Goal: Transaction & Acquisition: Purchase product/service

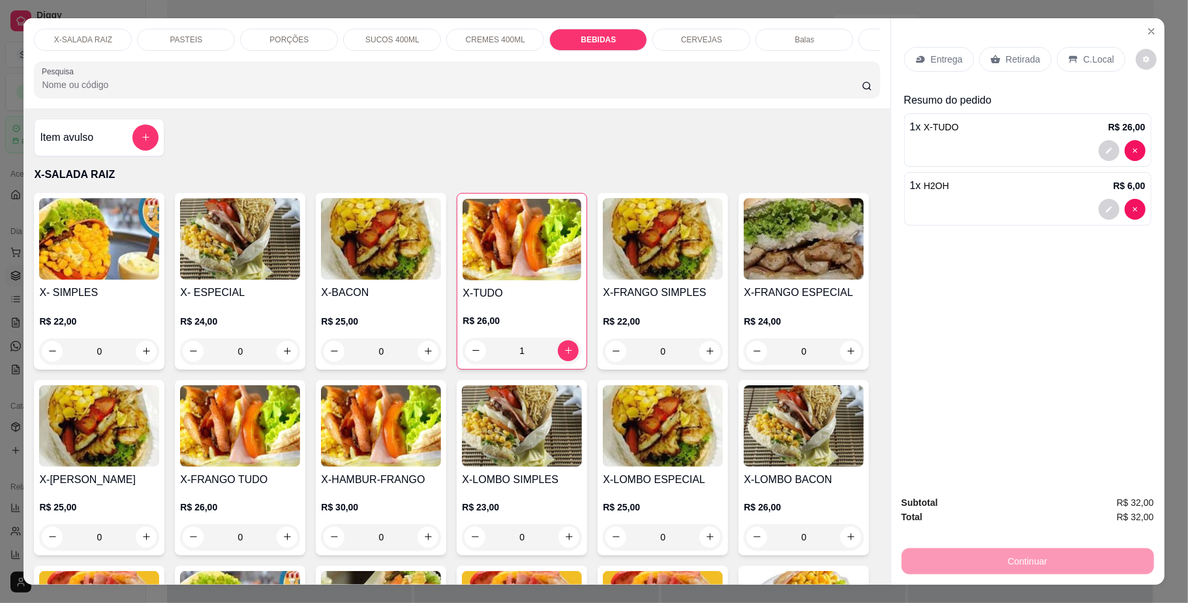
scroll to position [2453, 0]
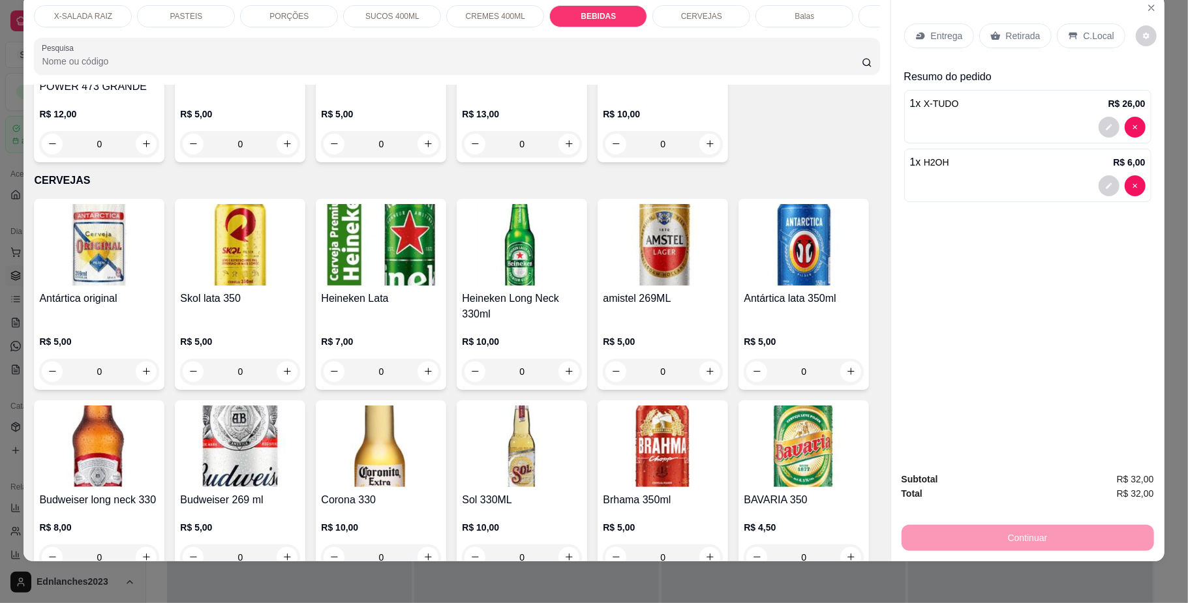
type input "0"
click at [207, 17] on div "PASTEIS" at bounding box center [186, 16] width 98 height 22
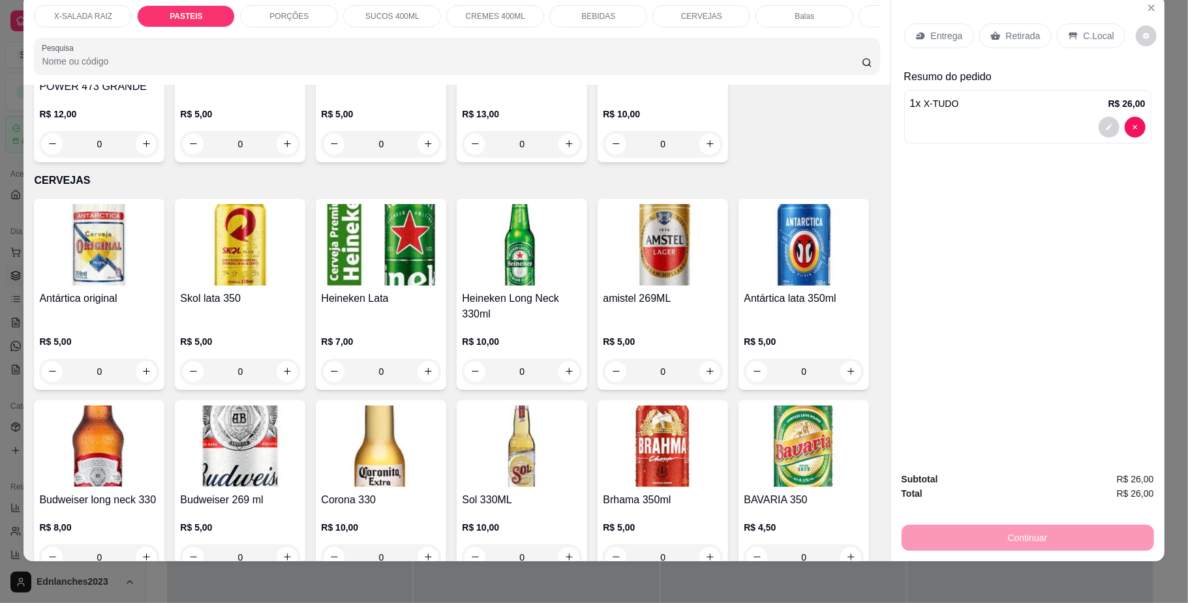
scroll to position [1016, 0]
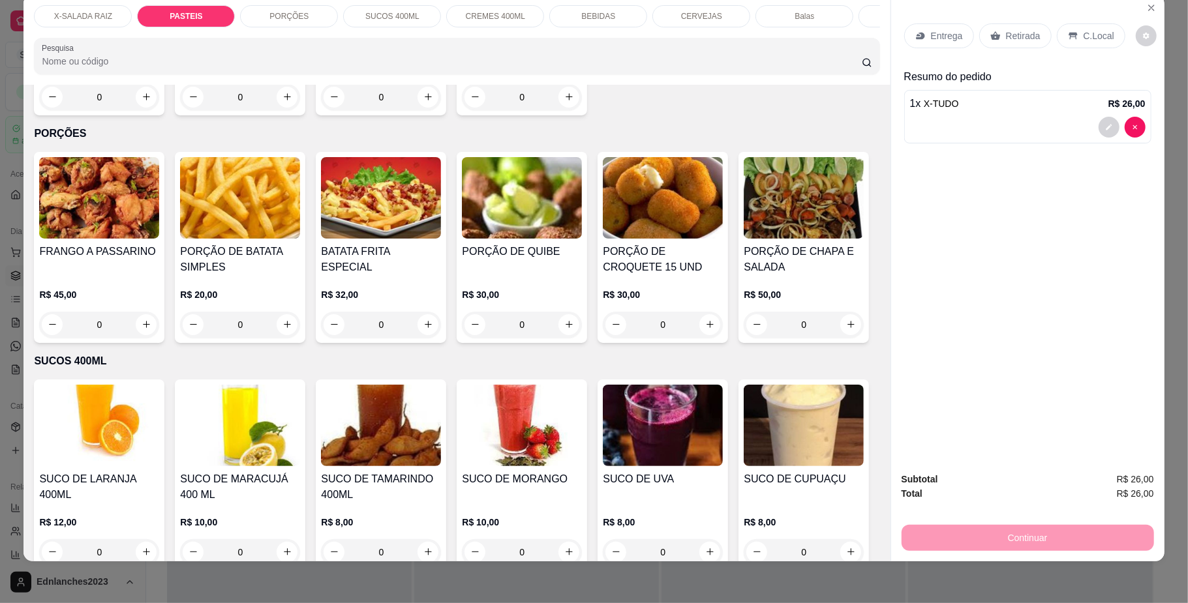
click at [278, 110] on div "0" at bounding box center [240, 97] width 120 height 26
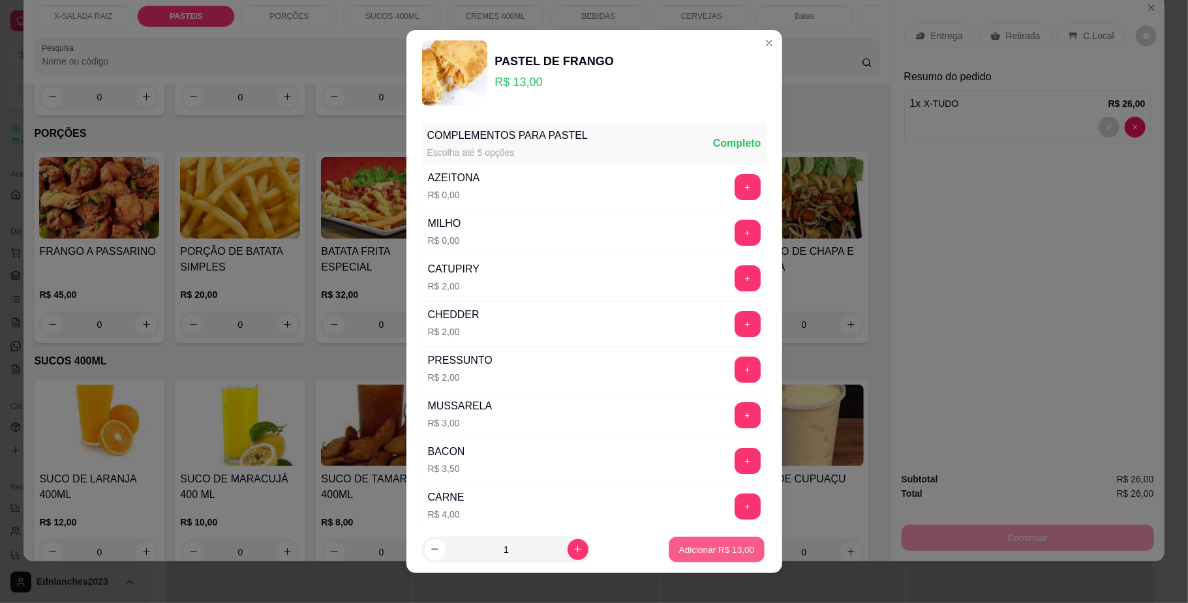
click at [679, 546] on p "Adicionar R$ 13,00" at bounding box center [717, 549] width 76 height 12
type input "1"
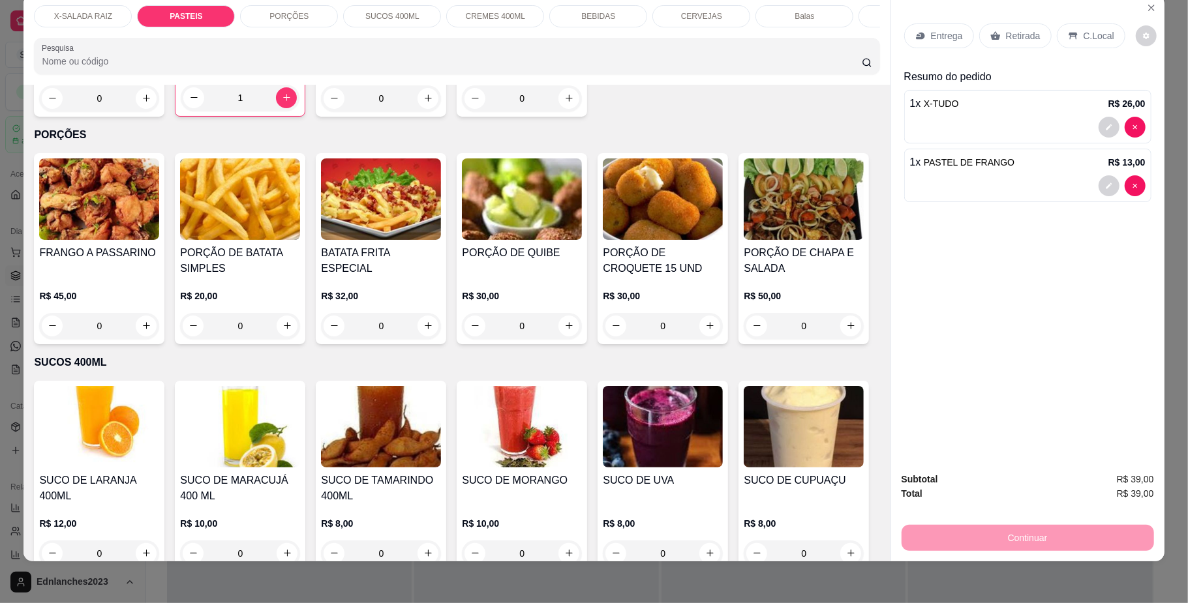
click at [108, 14] on div "X-SALADA RAIZ" at bounding box center [83, 16] width 98 height 22
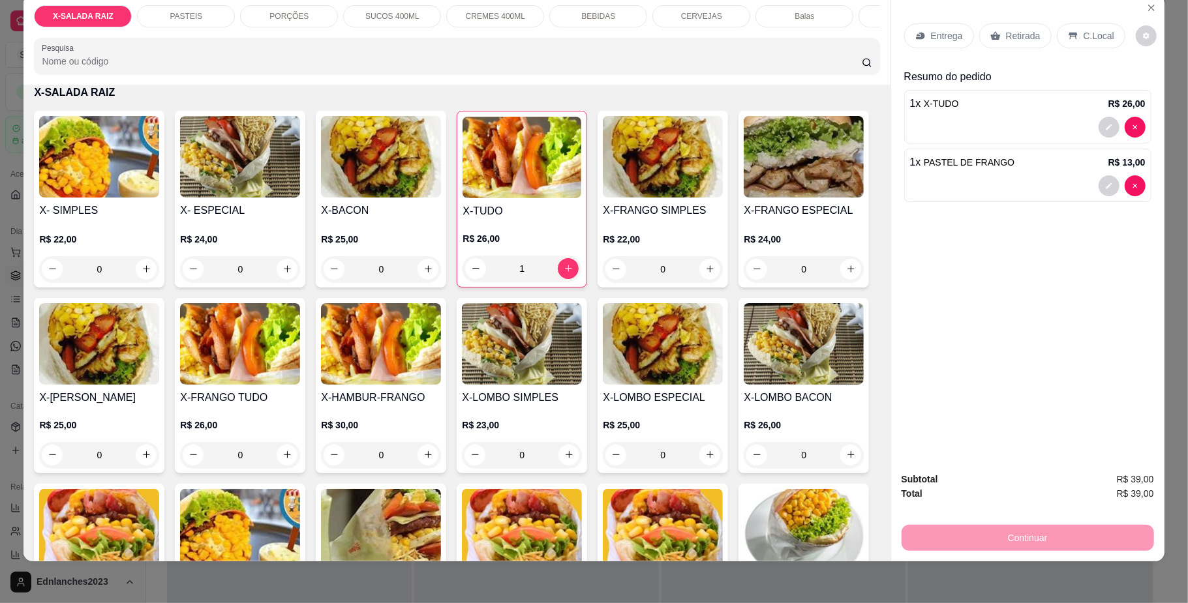
click at [601, 16] on p "BEBIDAS" at bounding box center [598, 16] width 34 height 10
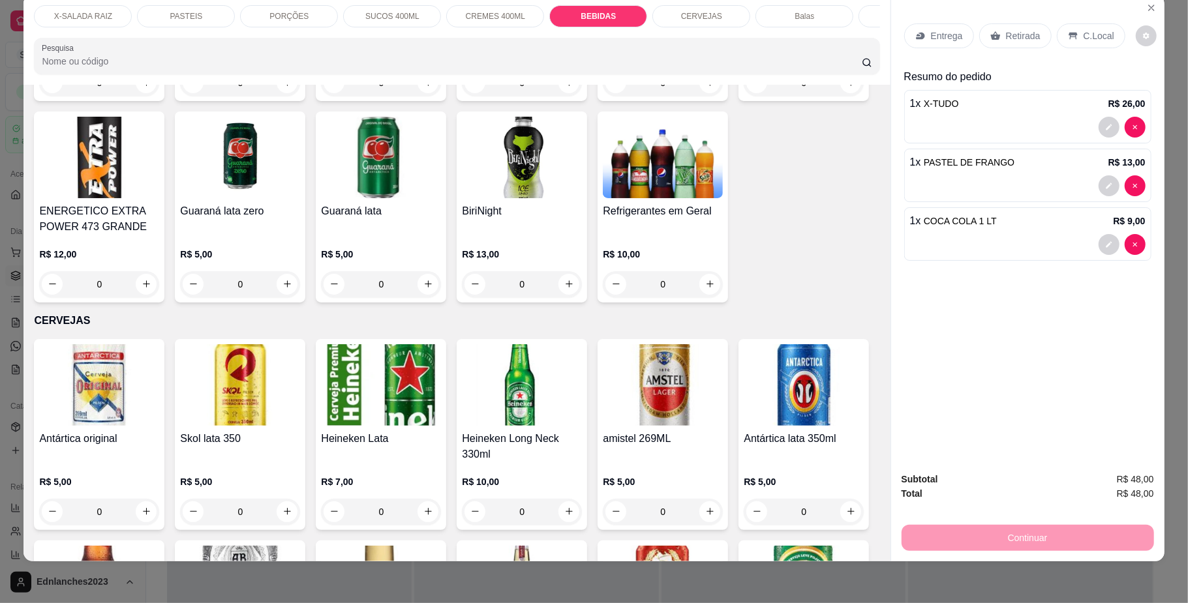
type input "0"
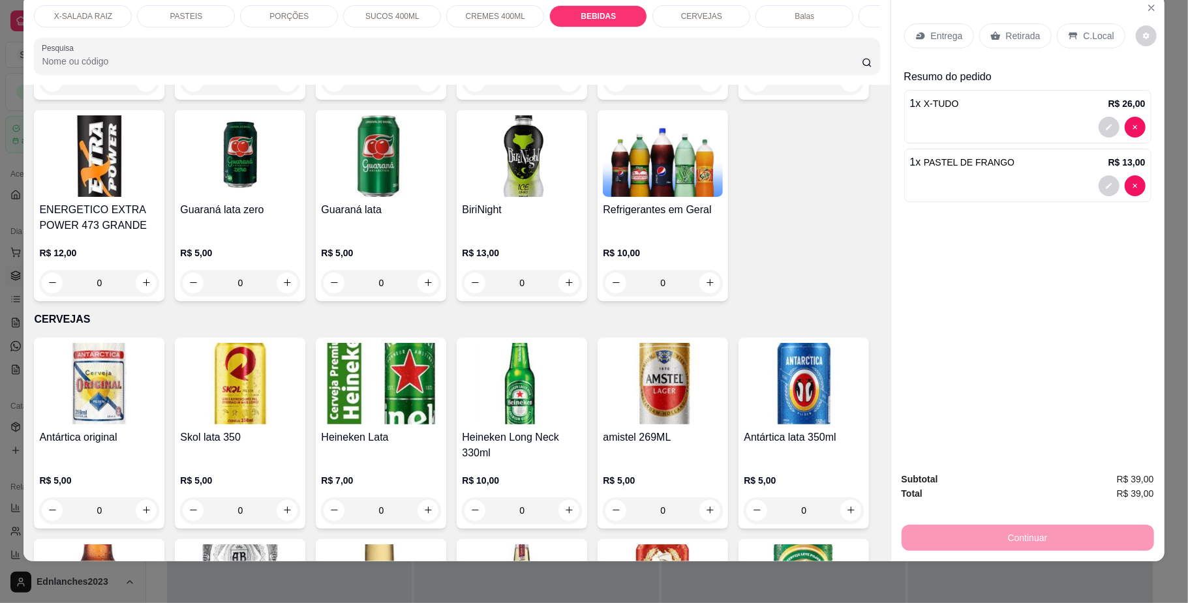
click at [739, 137] on div "COCA COLA 2LTS R$ 13,00 0 COCA COLA 1 LT R$ 9,00 0 COCA COLA LATA R$ 6,00 0 COC…" at bounding box center [456, 12] width 845 height 579
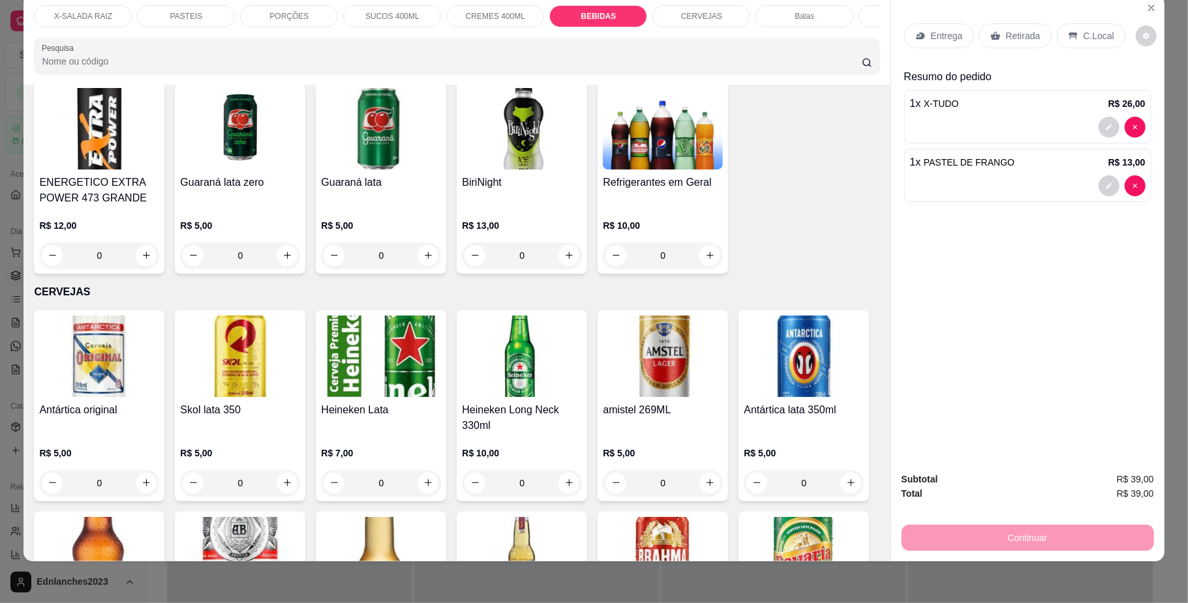
scroll to position [2351, 0]
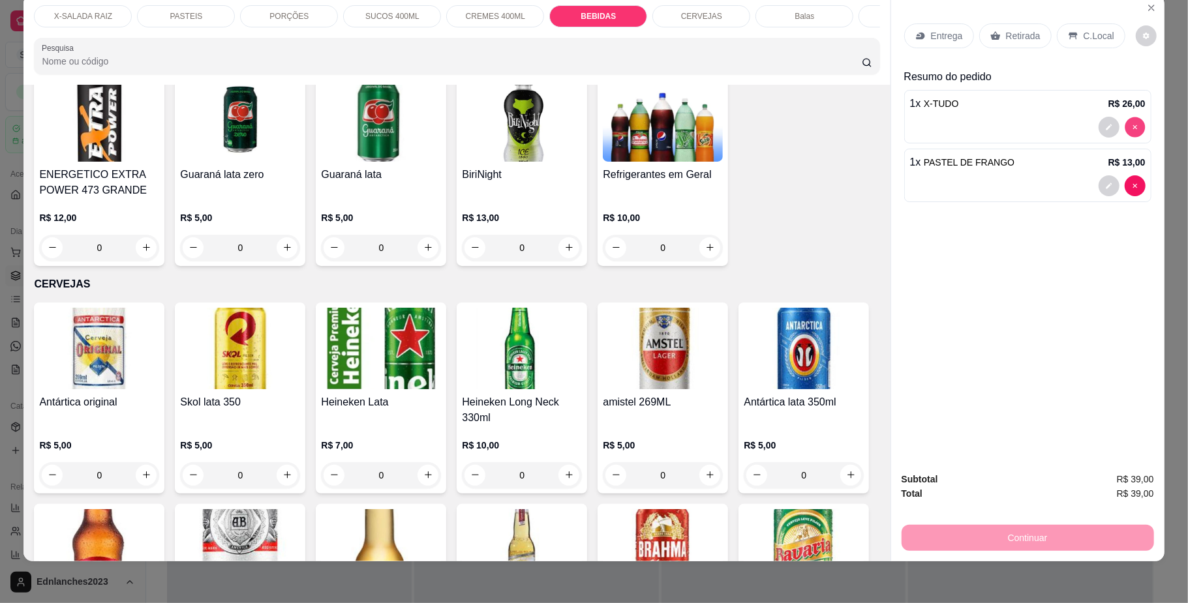
type input "0"
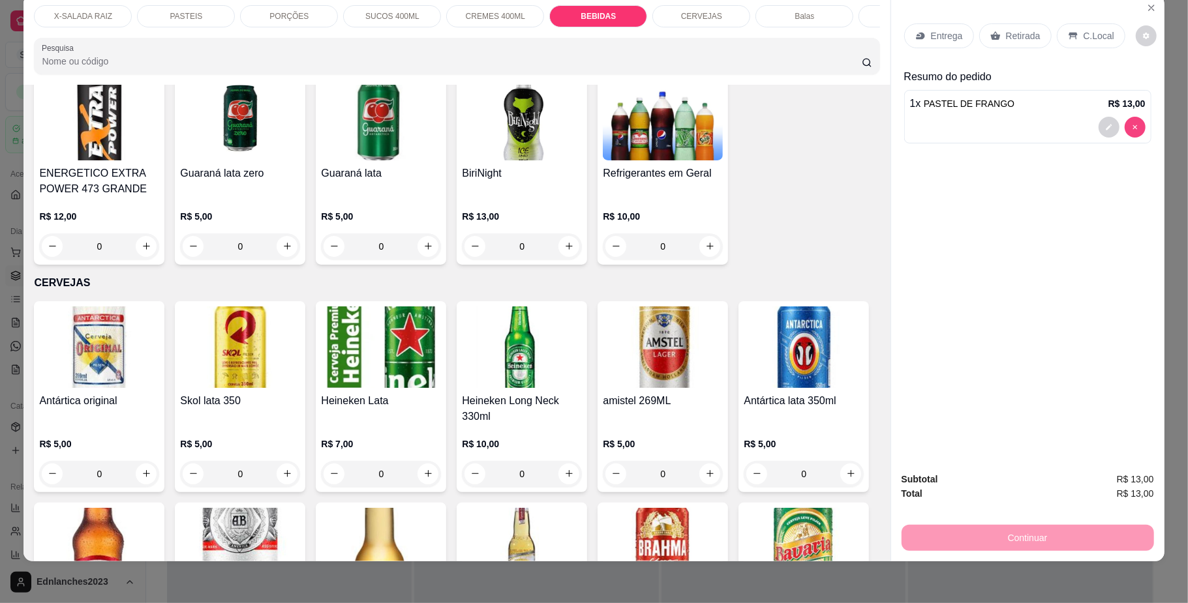
scroll to position [2349, 0]
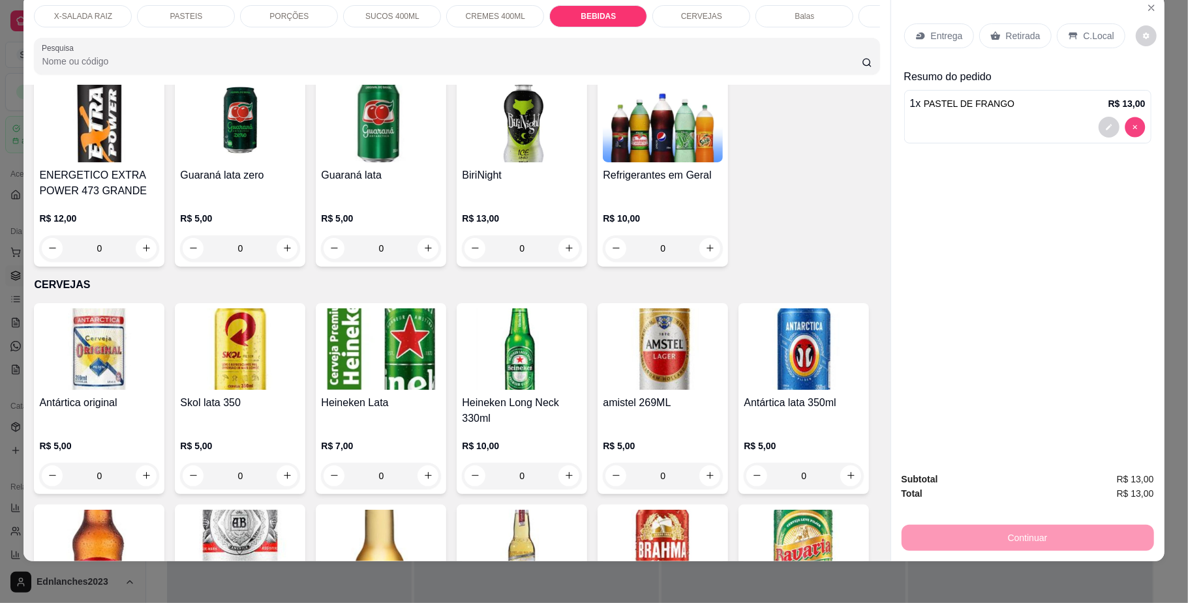
type input "0"
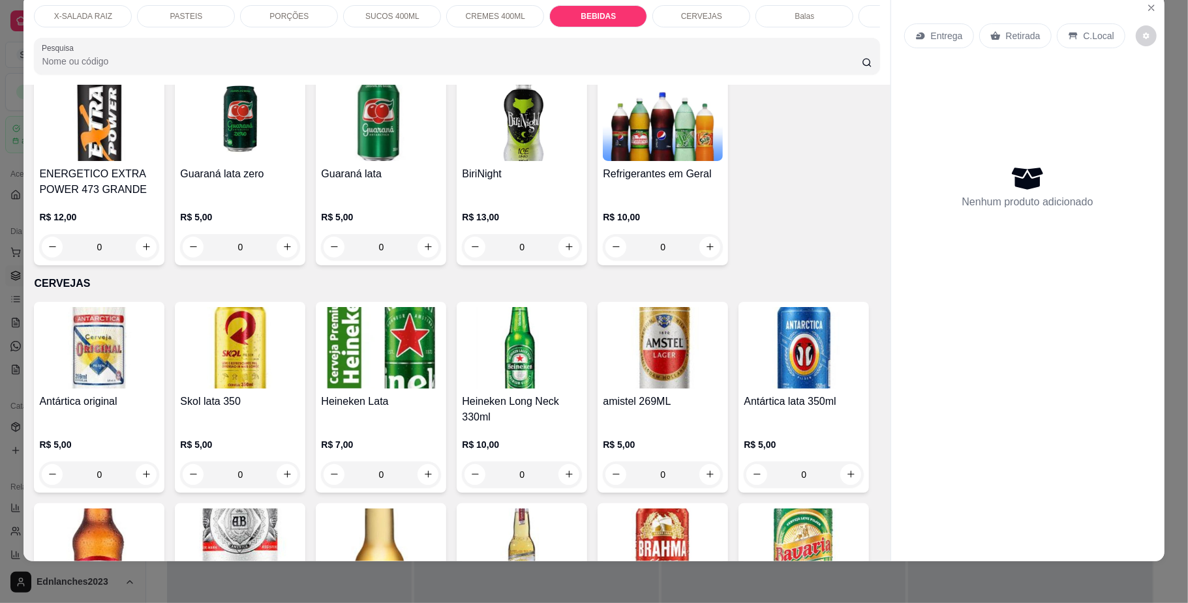
scroll to position [2347, 0]
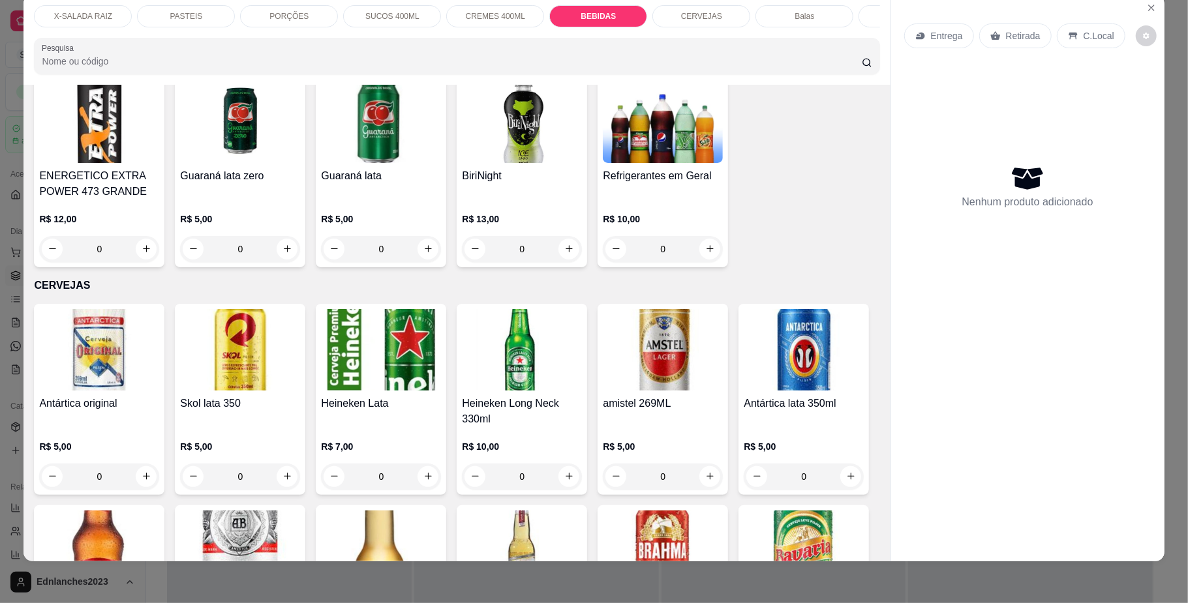
click at [105, 9] on div "X-SALADA RAIZ" at bounding box center [83, 16] width 98 height 22
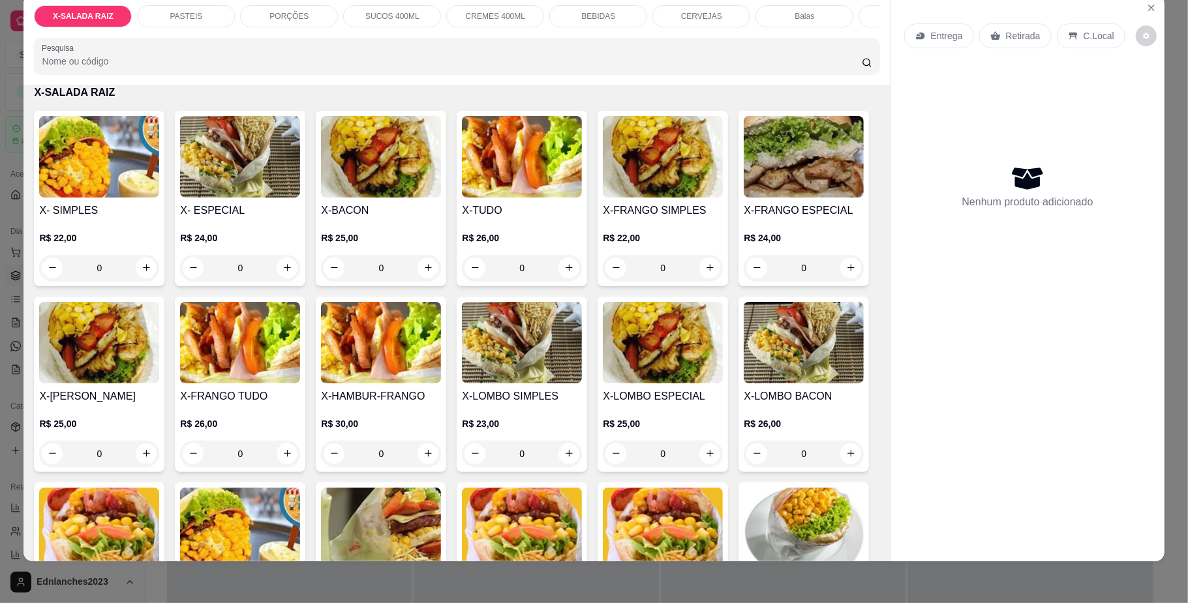
click at [274, 17] on p "PORÇÕES" at bounding box center [288, 16] width 39 height 10
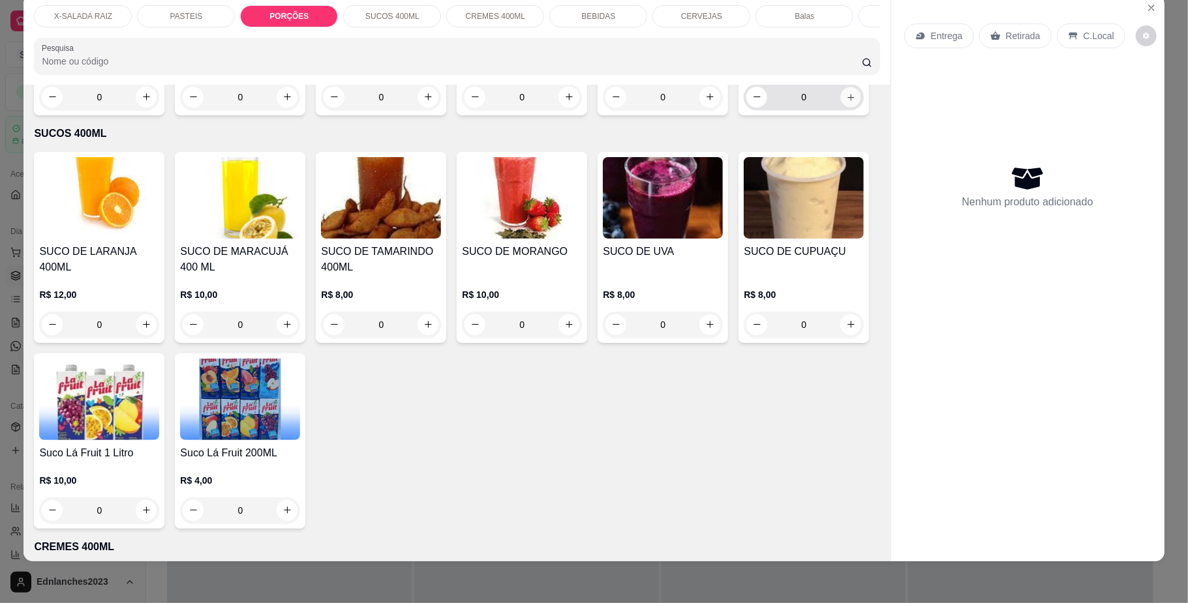
click at [846, 102] on icon "increase-product-quantity" at bounding box center [851, 97] width 10 height 10
type input "1"
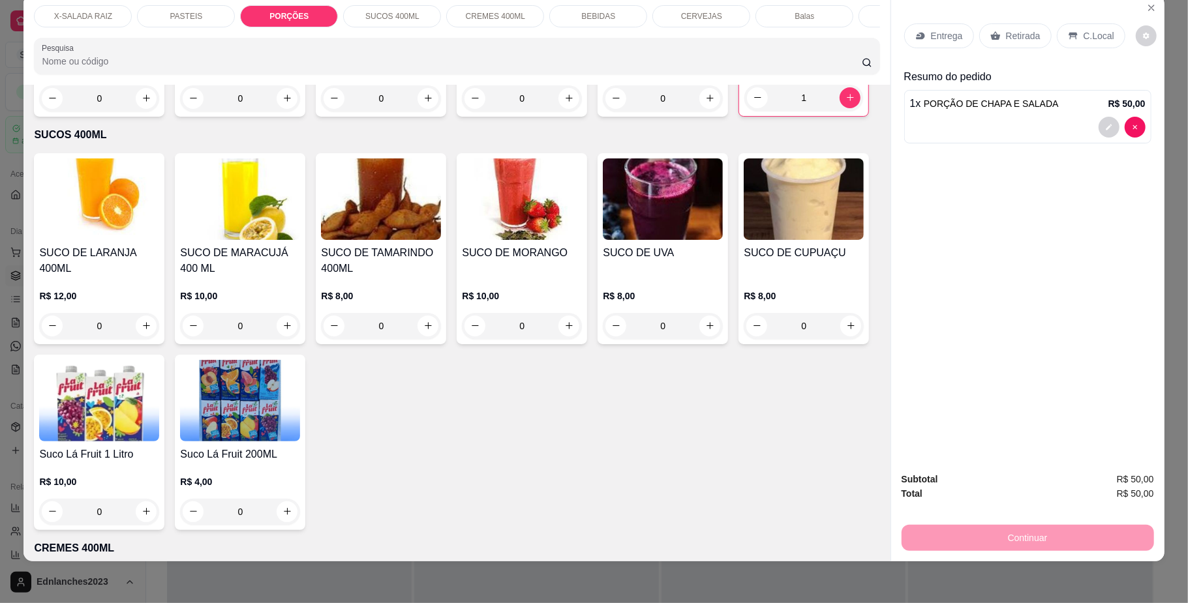
click at [688, 19] on p "CERVEJAS" at bounding box center [701, 16] width 41 height 10
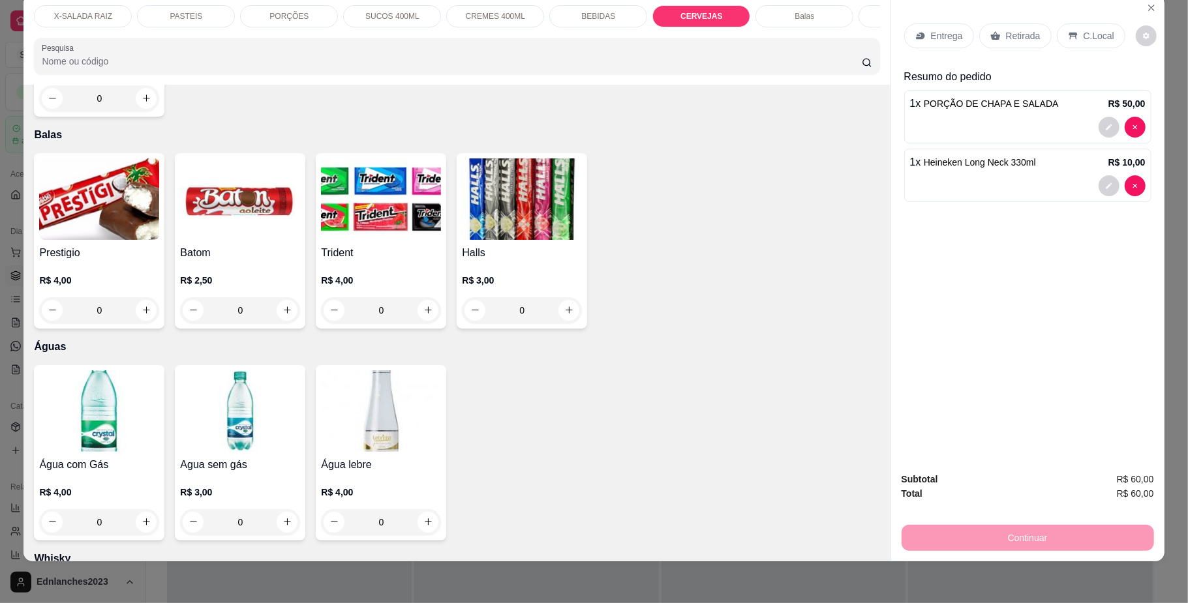
type input "3"
